Goal: Communication & Community: Answer question/provide support

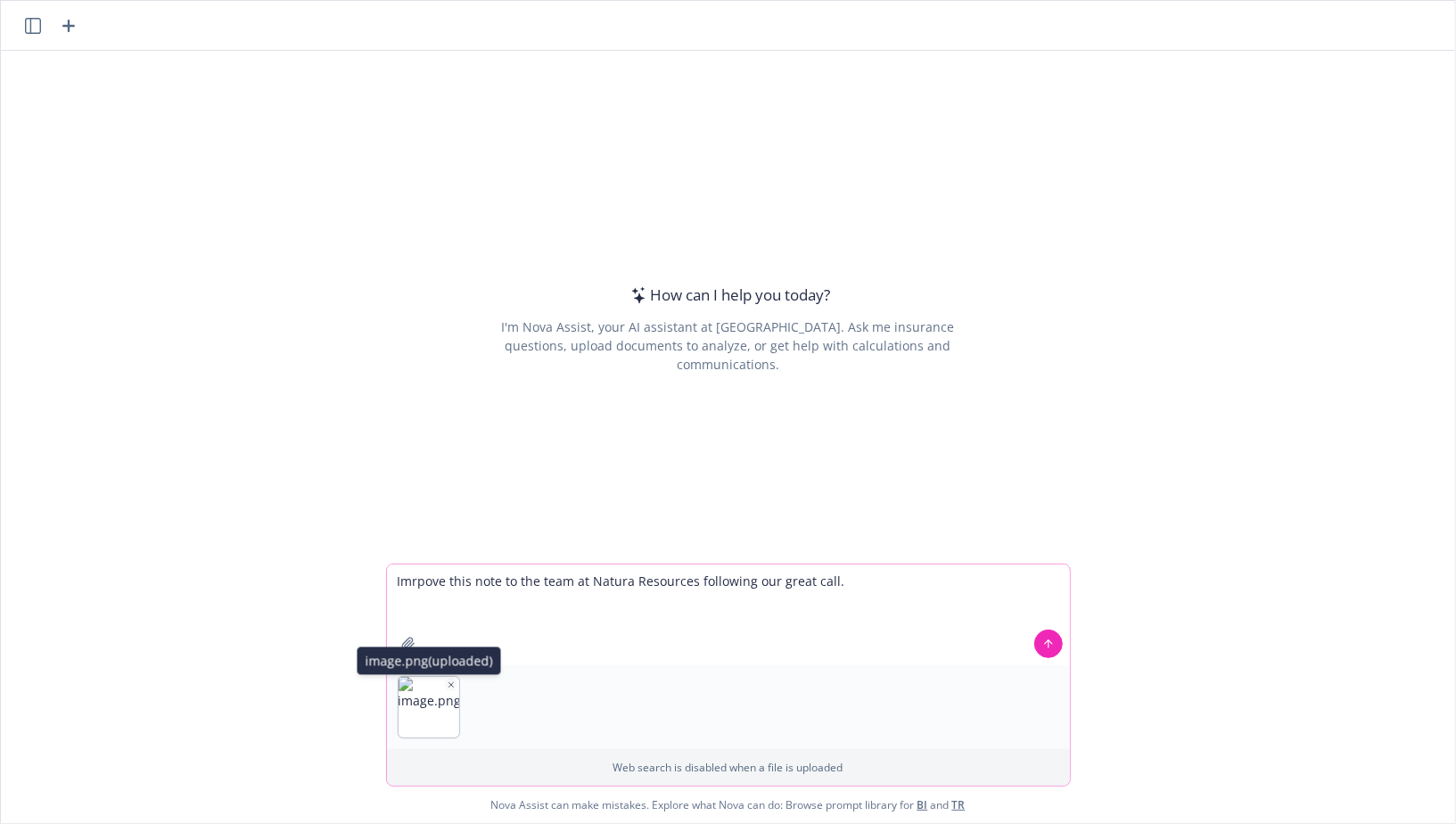
click at [449, 687] on icon "button" at bounding box center [451, 686] width 9 height 9
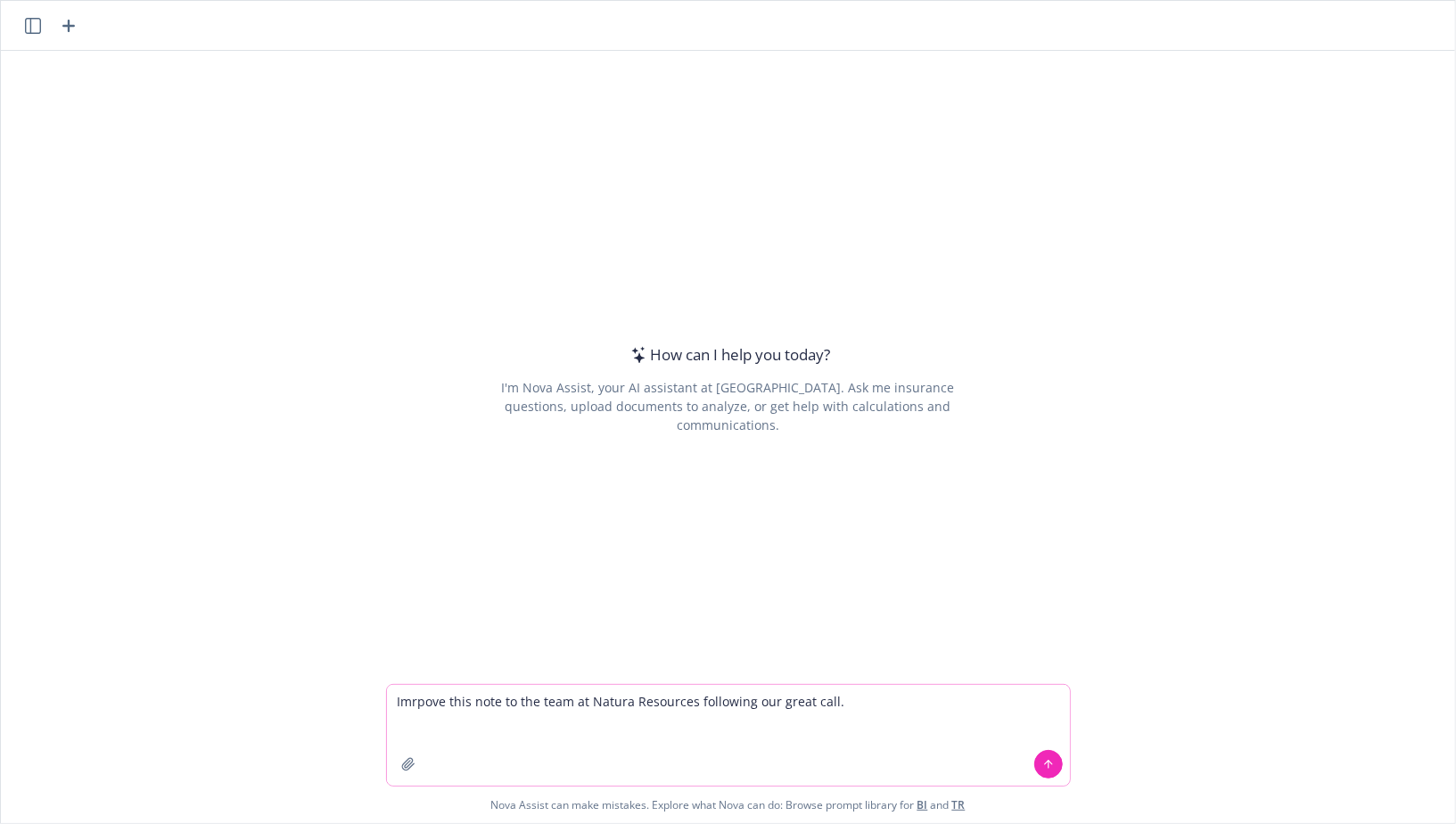
paste textarea "Good evening [PERSON_NAME] and team, It was a pleasure to meet you all this mor…"
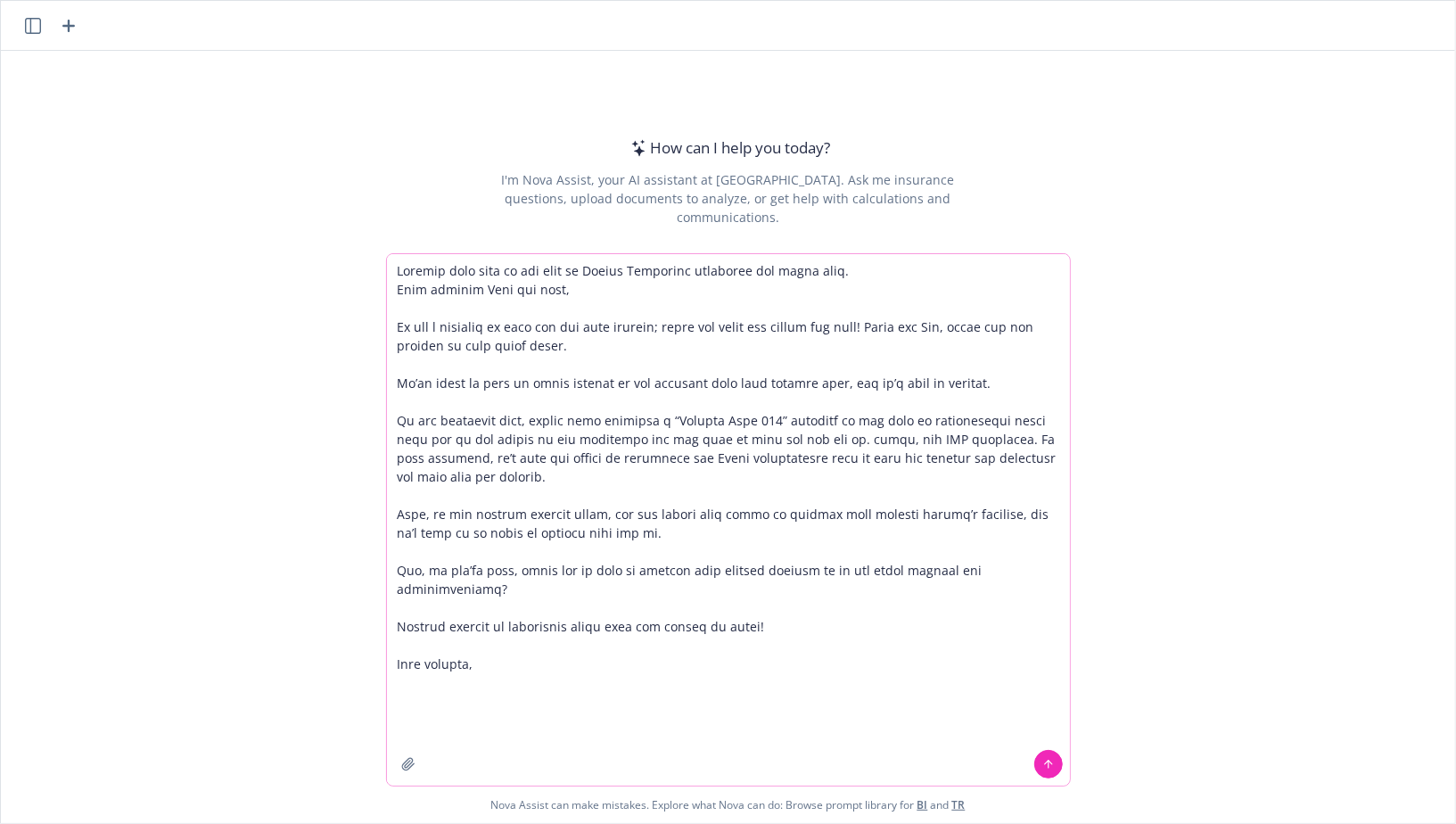
type textarea "Loremip dolo sita co adi elit se Doeius Temporinc utlaboree dol magna aliq. Eni…"
click at [1055, 768] on button at bounding box center [1048, 764] width 28 height 28
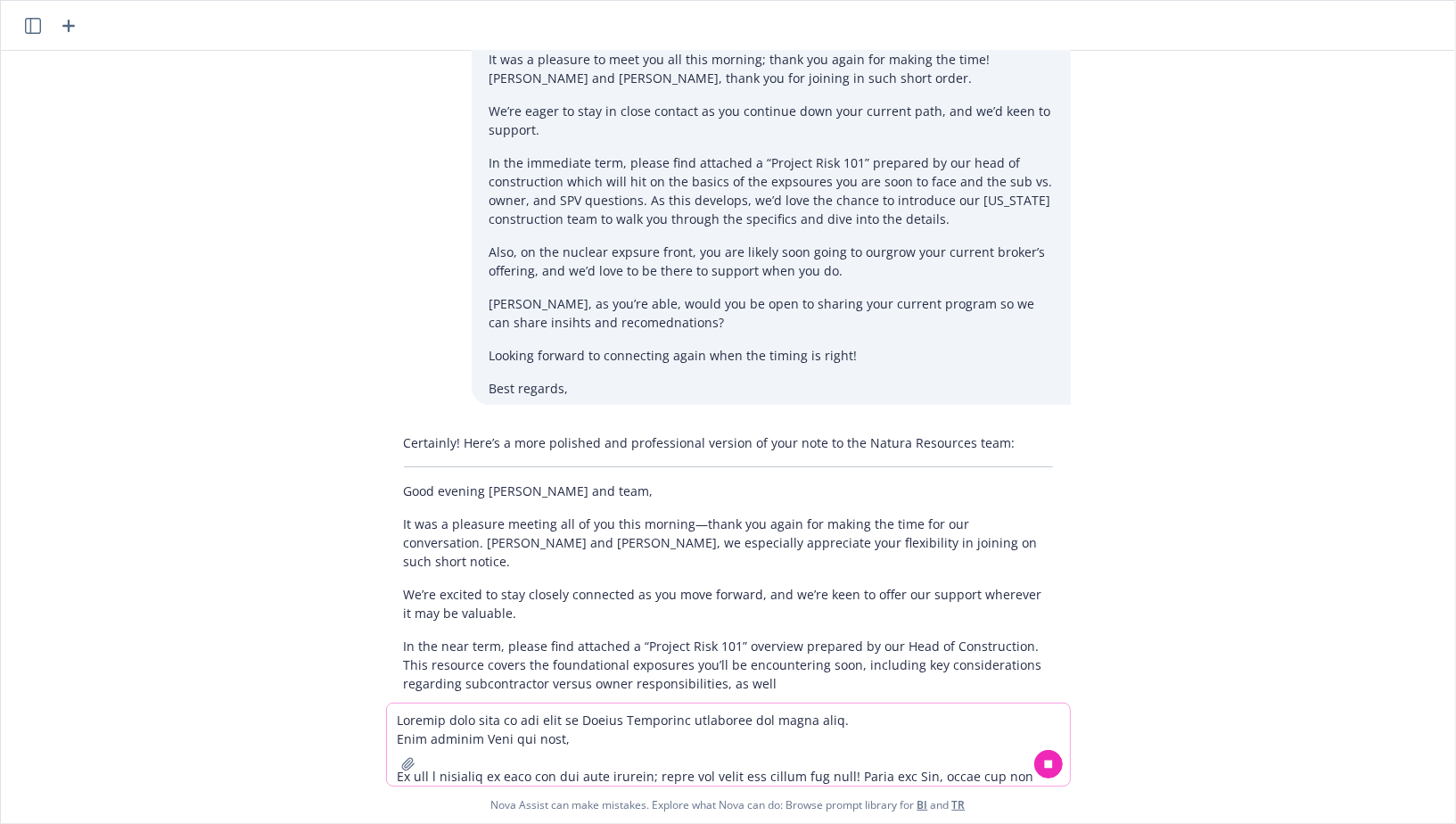
scroll to position [111, 0]
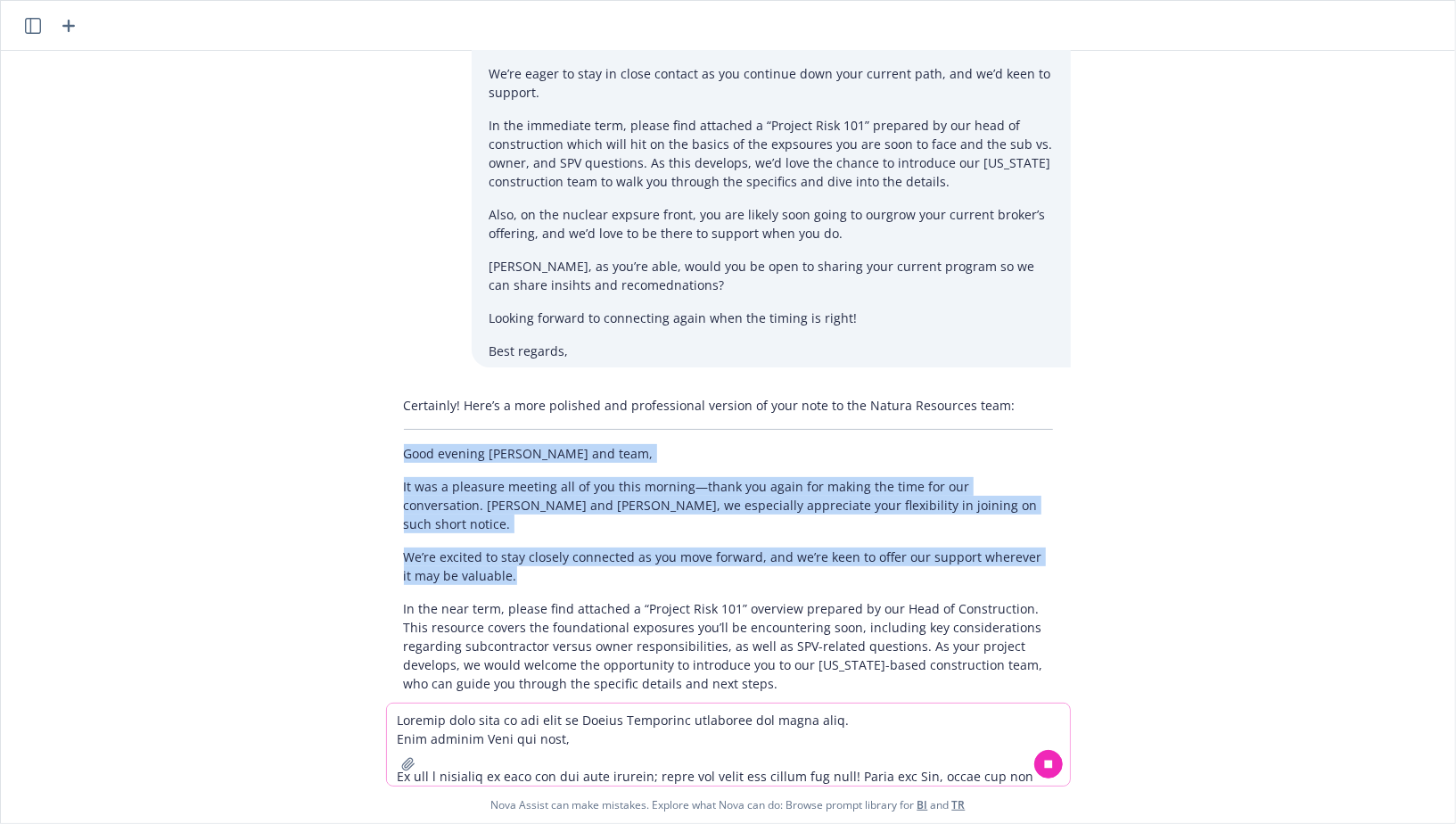
drag, startPoint x: 406, startPoint y: 457, endPoint x: 597, endPoint y: 597, distance: 236.8
click at [595, 592] on div "Certainly! Here’s a more polished and professional version of your note to the …" at bounding box center [728, 613] width 685 height 448
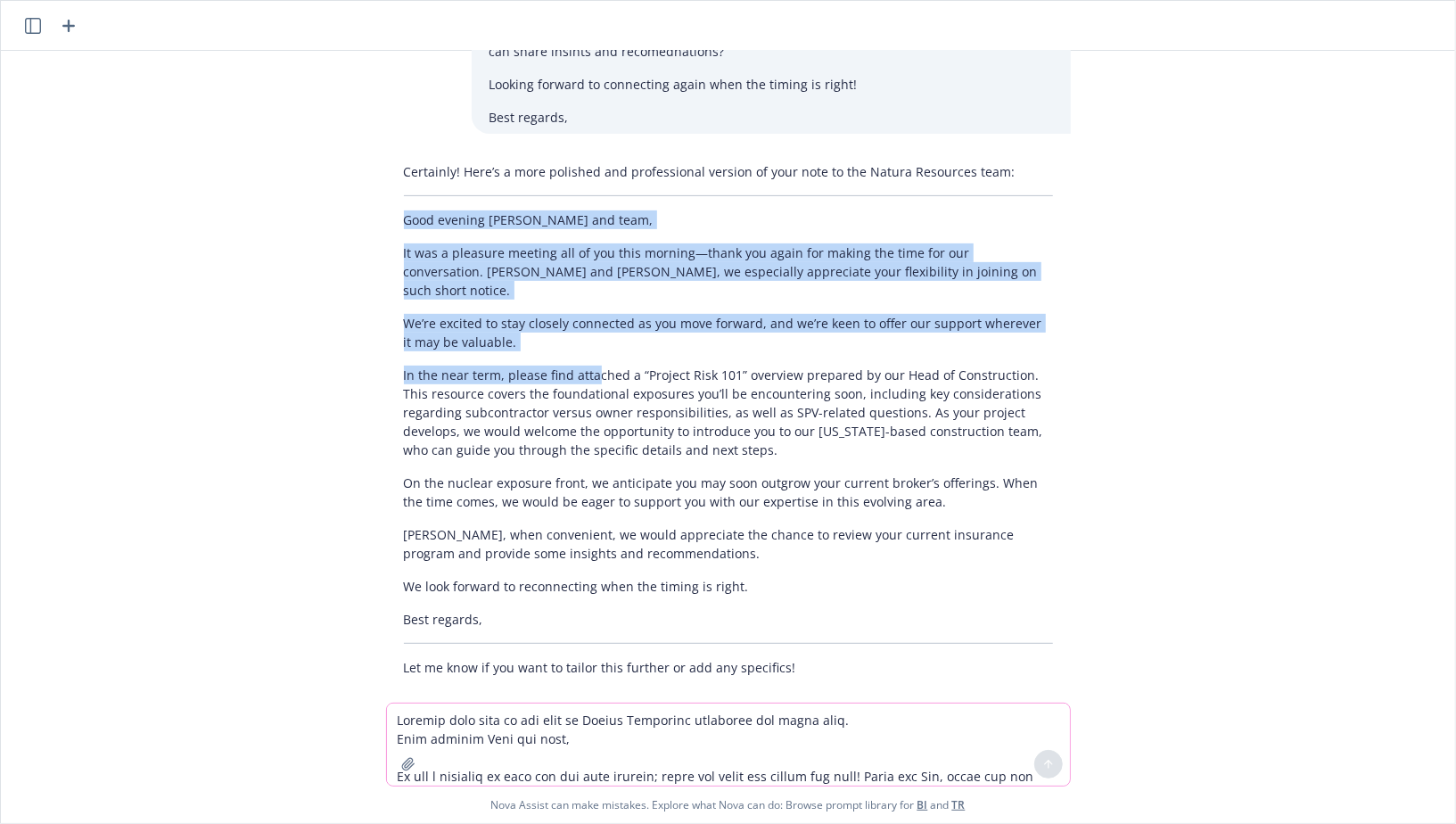
scroll to position [347, 0]
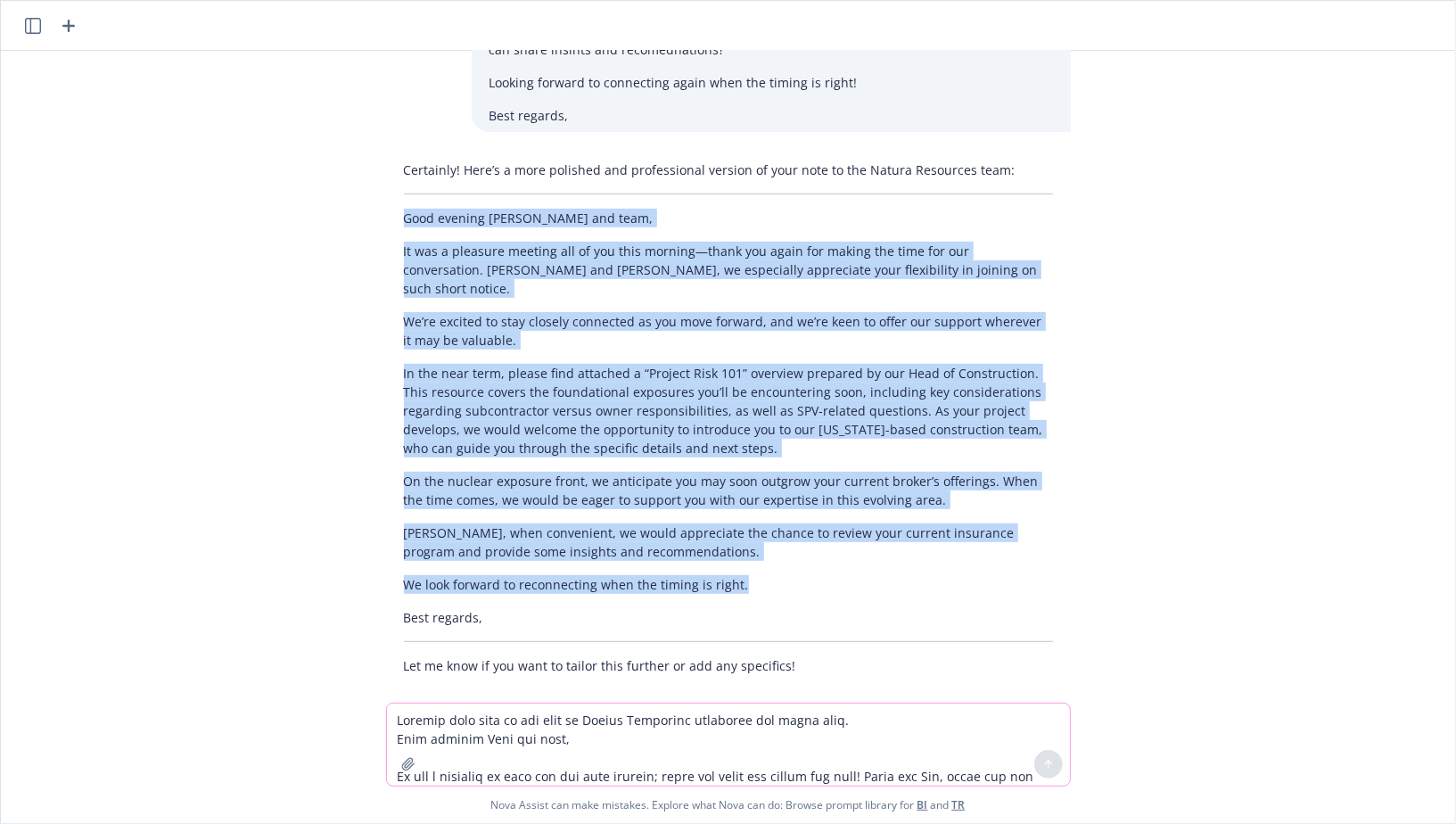
click at [755, 575] on p "We look forward to reconnecting when the timing is right." at bounding box center [728, 585] width 649 height 19
click at [665, 608] on p "Best regards," at bounding box center [728, 617] width 649 height 19
copy div "Lore ipsumdo Sita con adip, El sed d eiusmodt incidid utl et dol magn aliquae—a…"
